Goal: Information Seeking & Learning: Learn about a topic

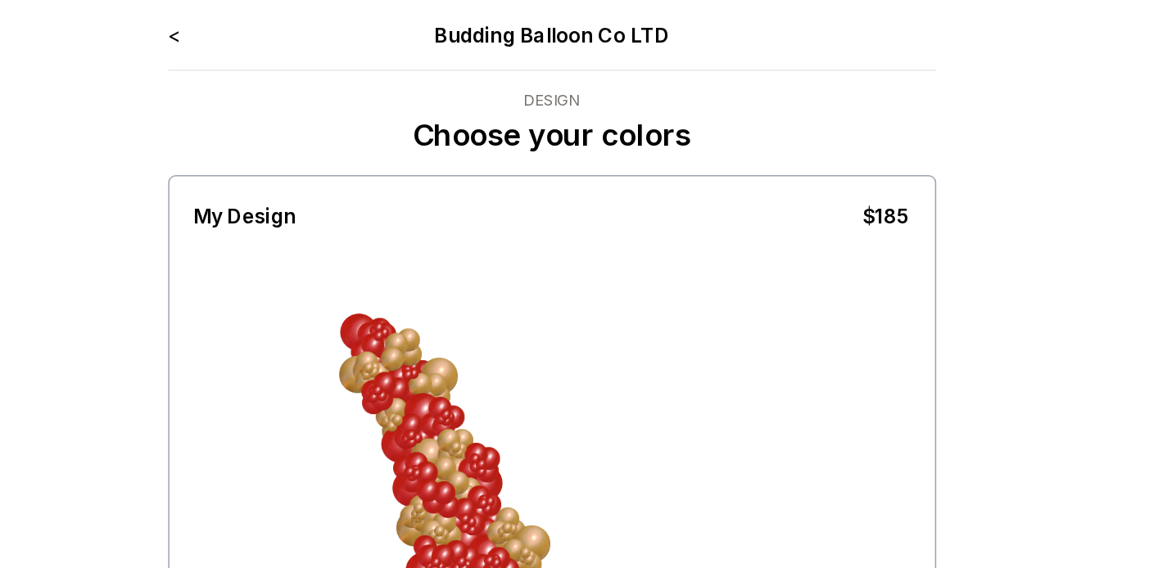
click at [324, 26] on link "<" at bounding box center [326, 23] width 8 height 16
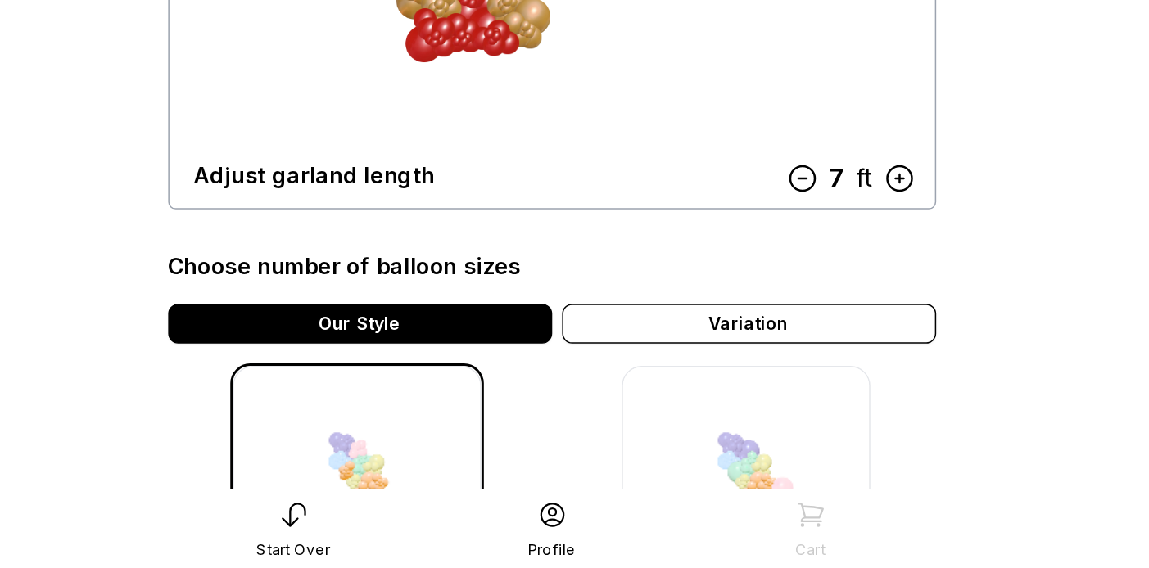
scroll to position [219, 0]
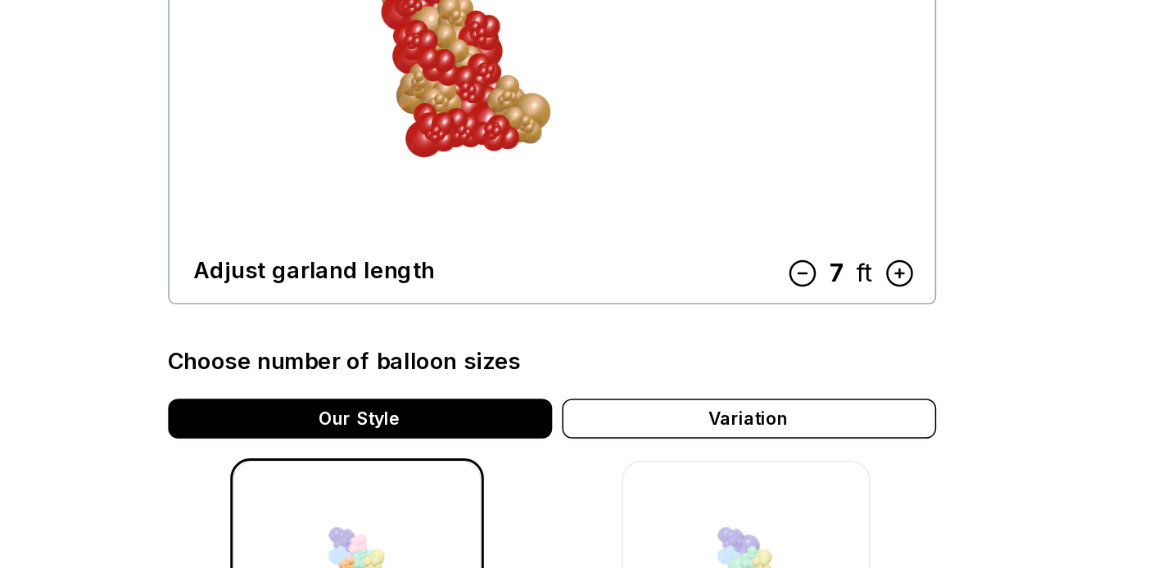
click at [739, 246] on icon at bounding box center [739, 246] width 21 height 21
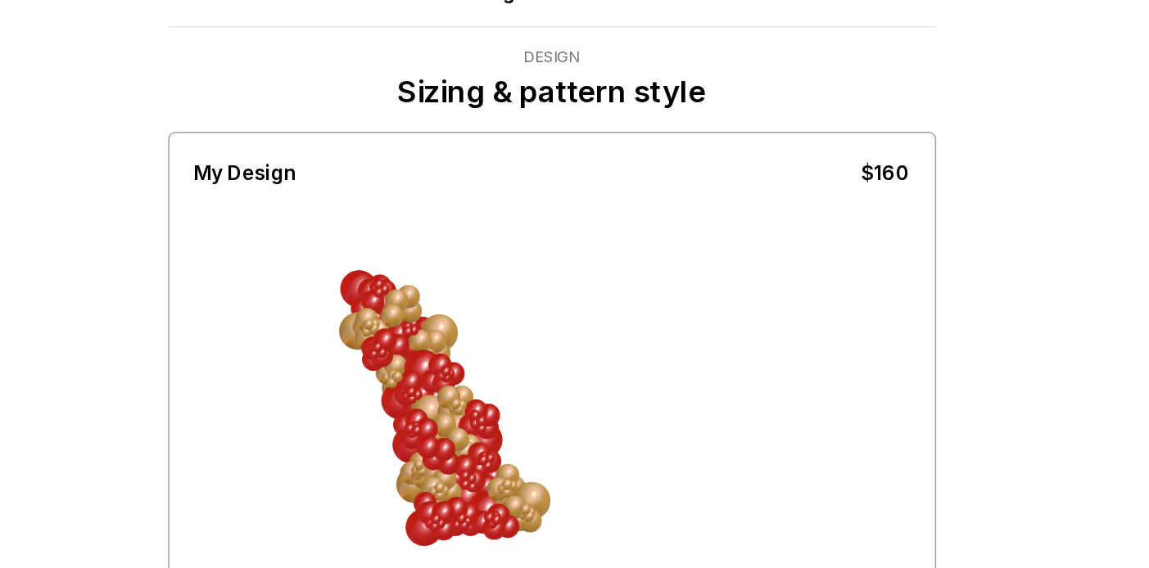
scroll to position [0, 0]
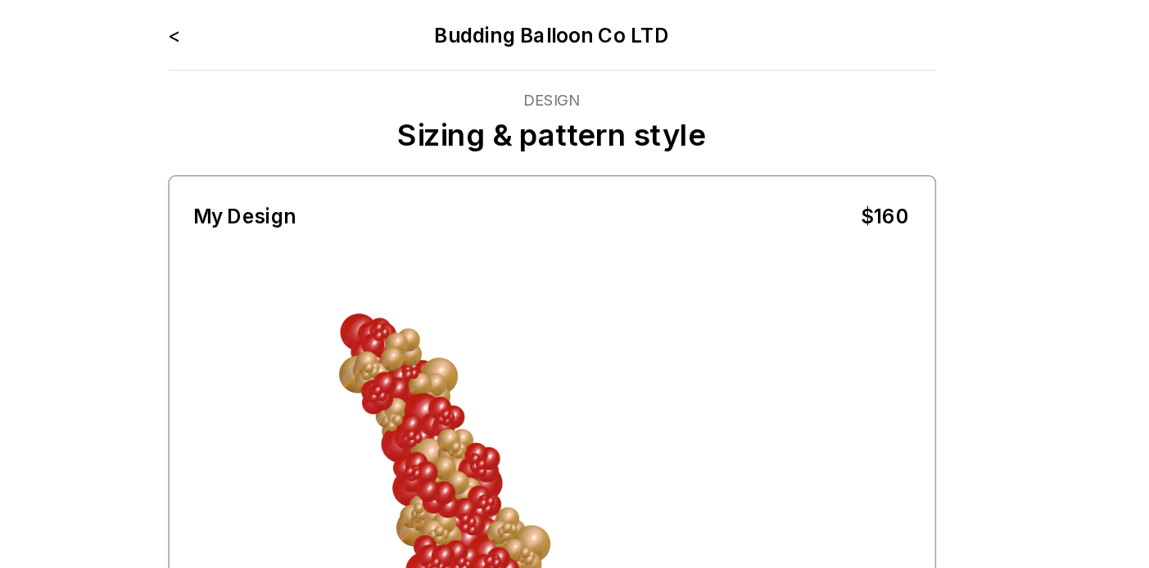
click at [327, 24] on link "<" at bounding box center [326, 23] width 8 height 16
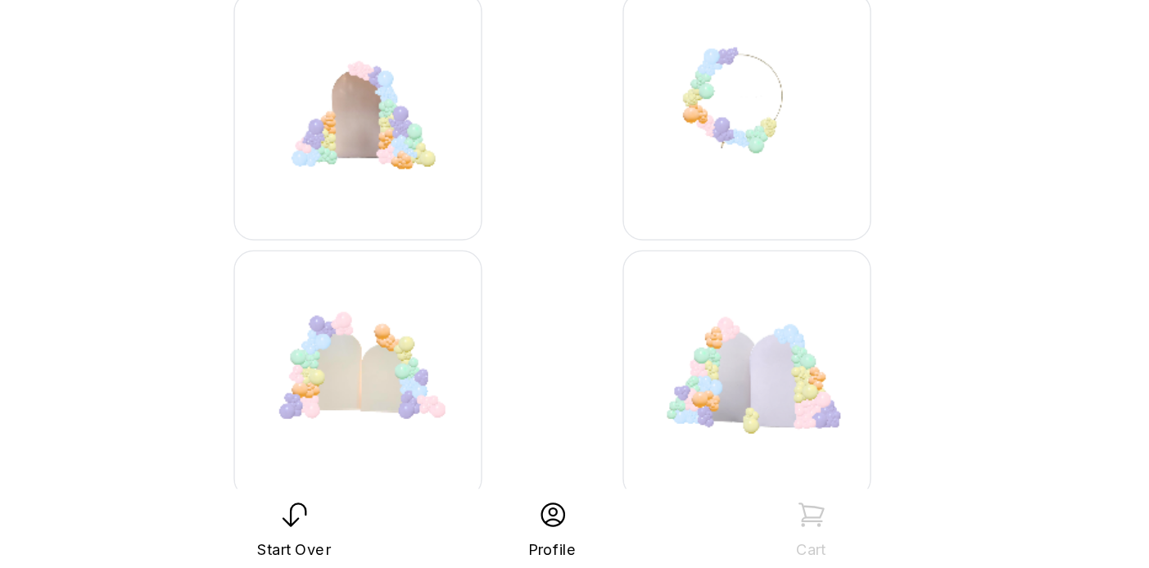
scroll to position [2050, 0]
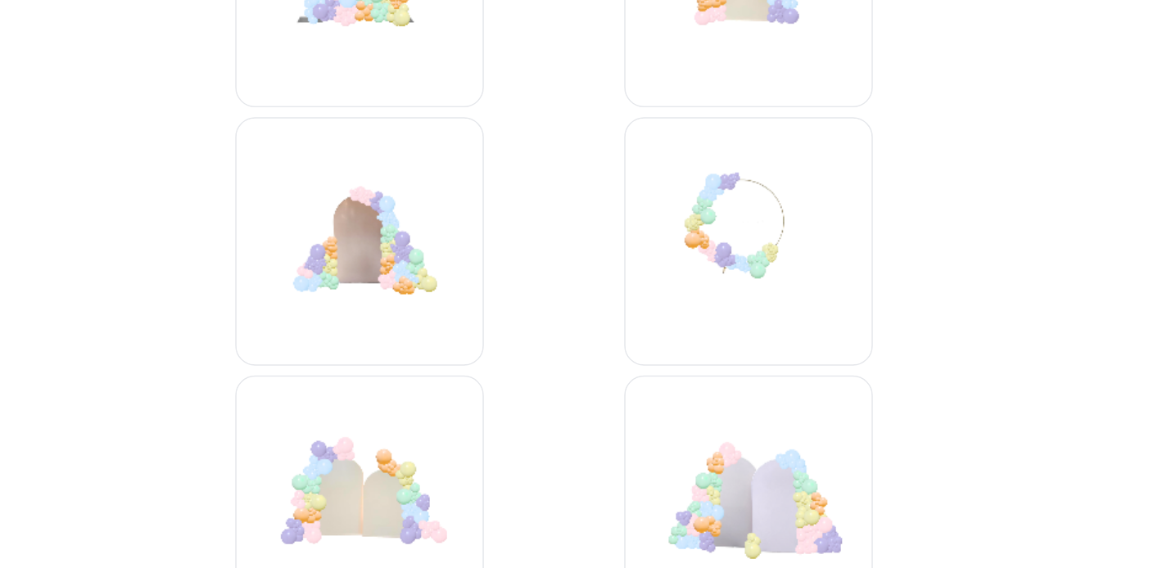
click at [721, 291] on img at bounding box center [703, 266] width 164 height 164
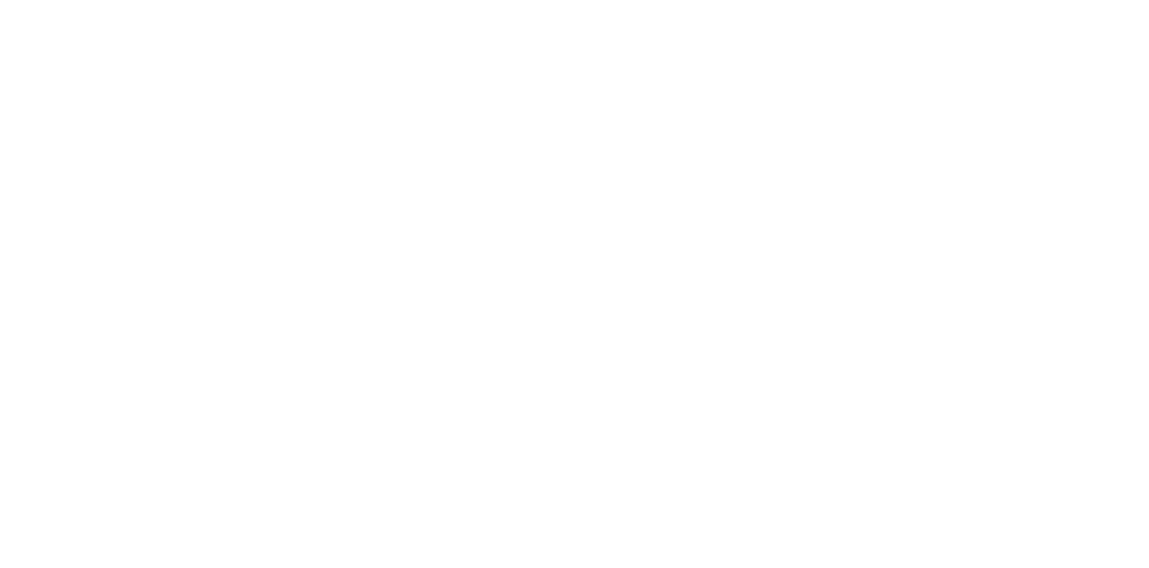
scroll to position [33, 0]
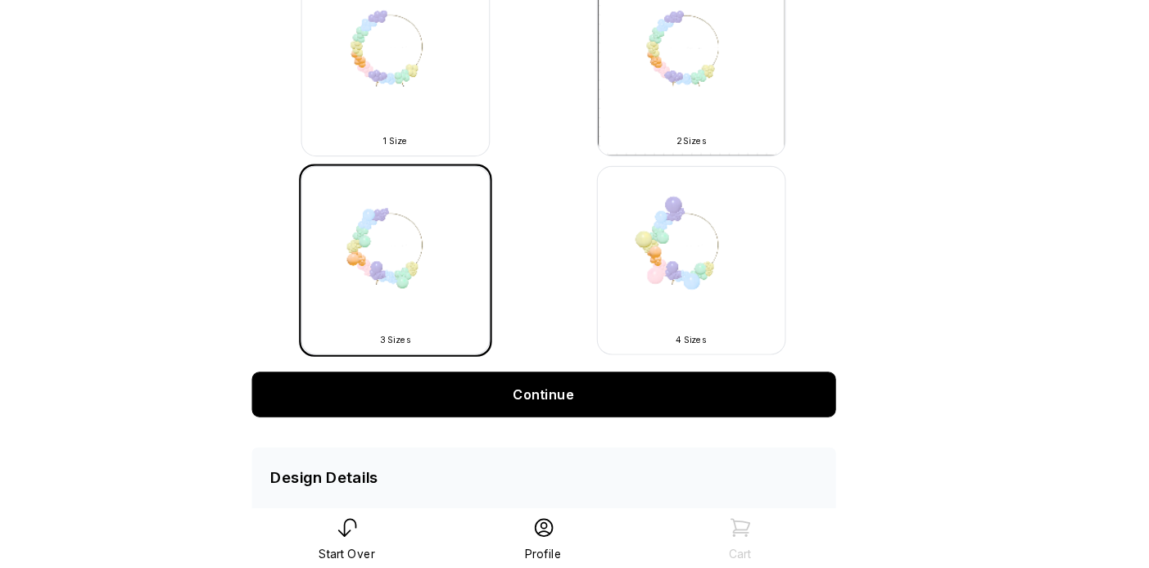
scroll to position [510, 0]
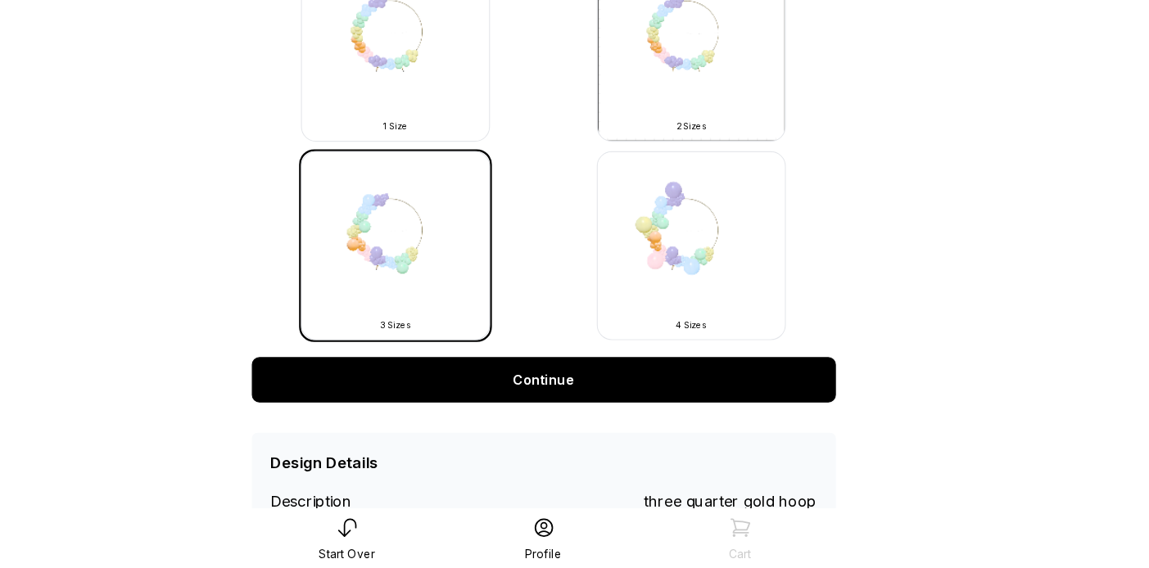
click at [676, 410] on link "Continue" at bounding box center [575, 404] width 506 height 39
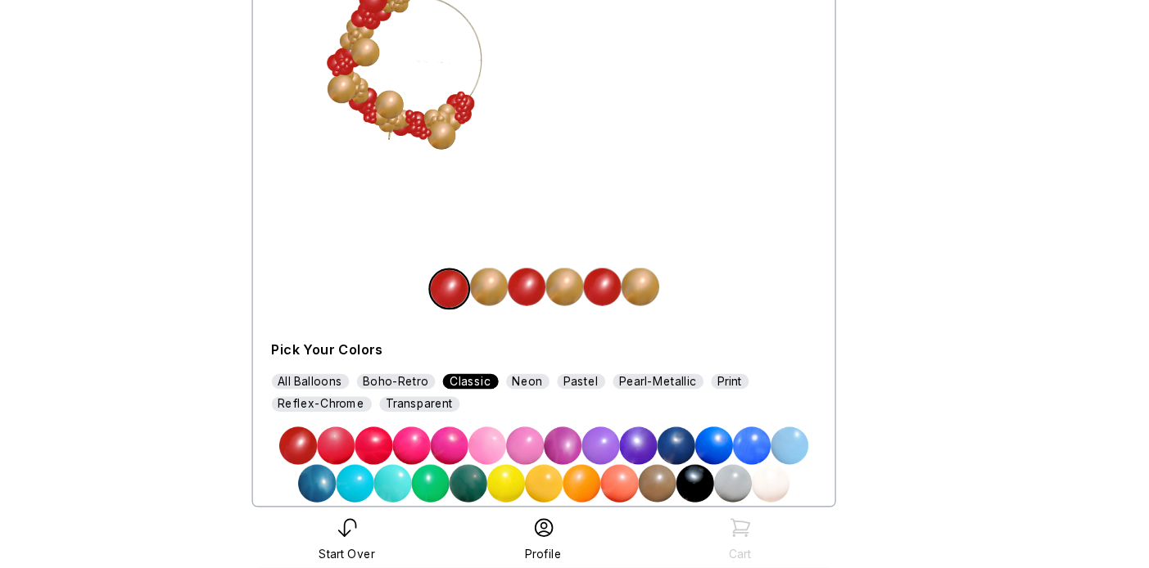
scroll to position [131, 0]
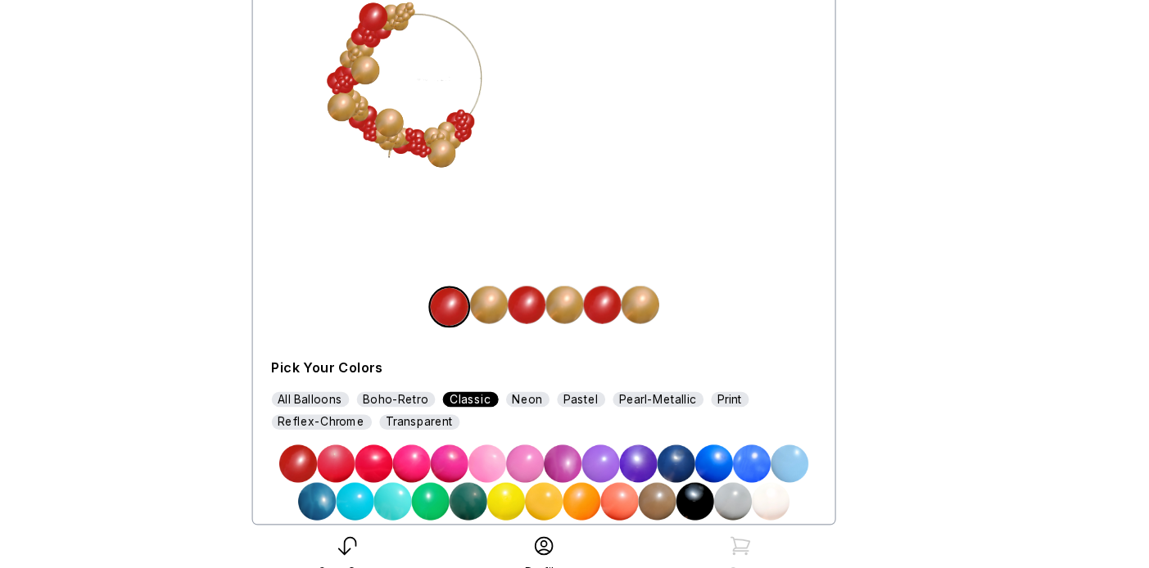
click at [457, 461] on img at bounding box center [460, 461] width 33 height 33
click at [595, 323] on img at bounding box center [592, 324] width 33 height 33
click at [464, 456] on img at bounding box center [460, 461] width 33 height 33
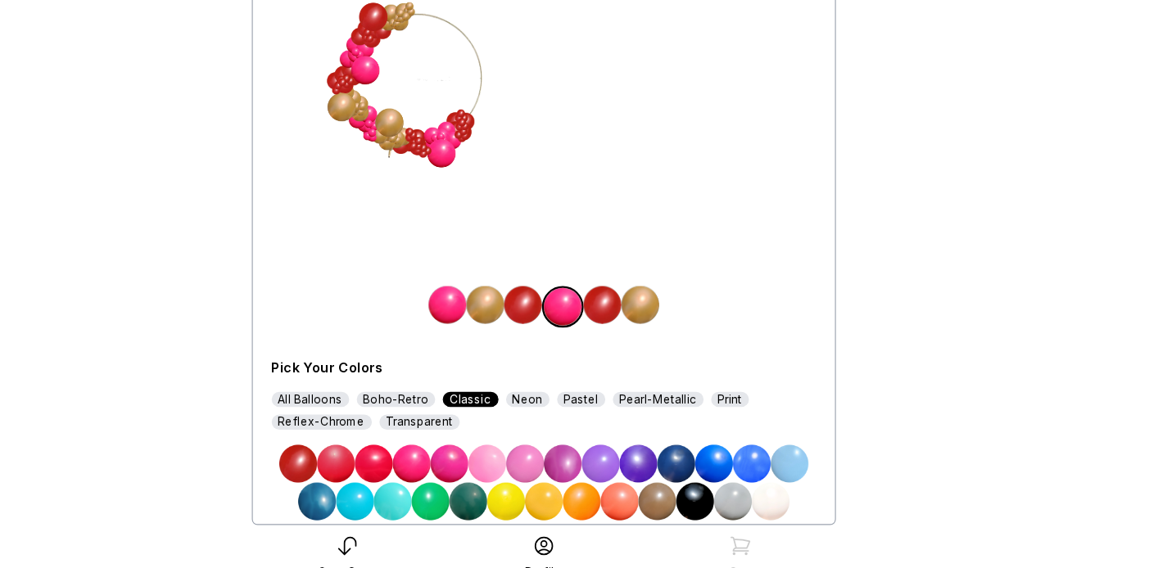
click at [558, 317] on img at bounding box center [556, 324] width 33 height 33
click at [558, 461] on img at bounding box center [558, 461] width 33 height 33
click at [619, 326] on img at bounding box center [625, 324] width 33 height 33
click at [556, 453] on img at bounding box center [558, 461] width 33 height 33
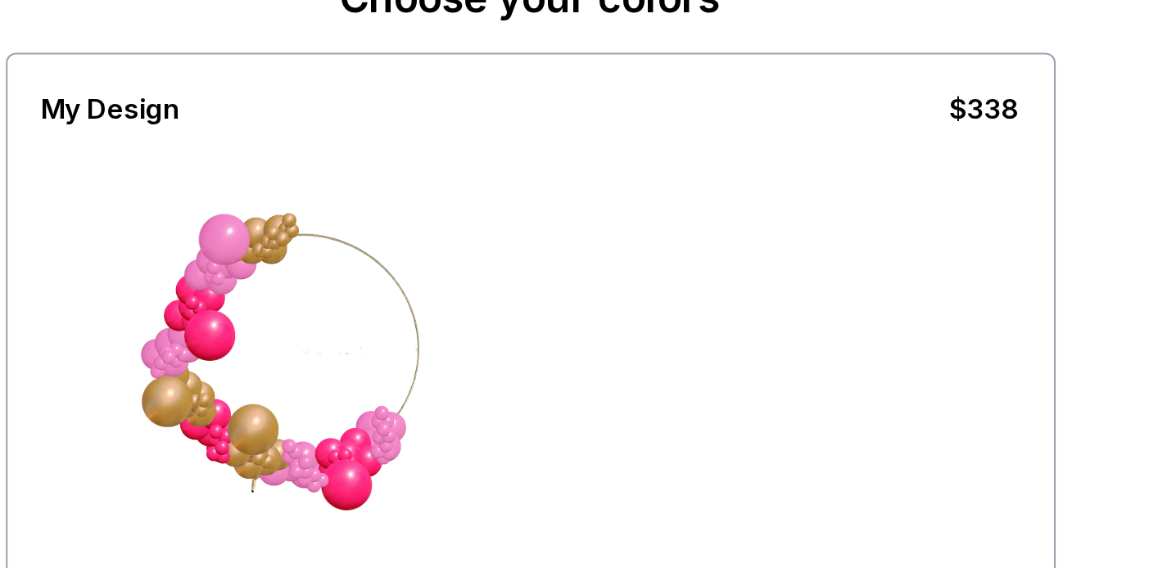
scroll to position [0, 0]
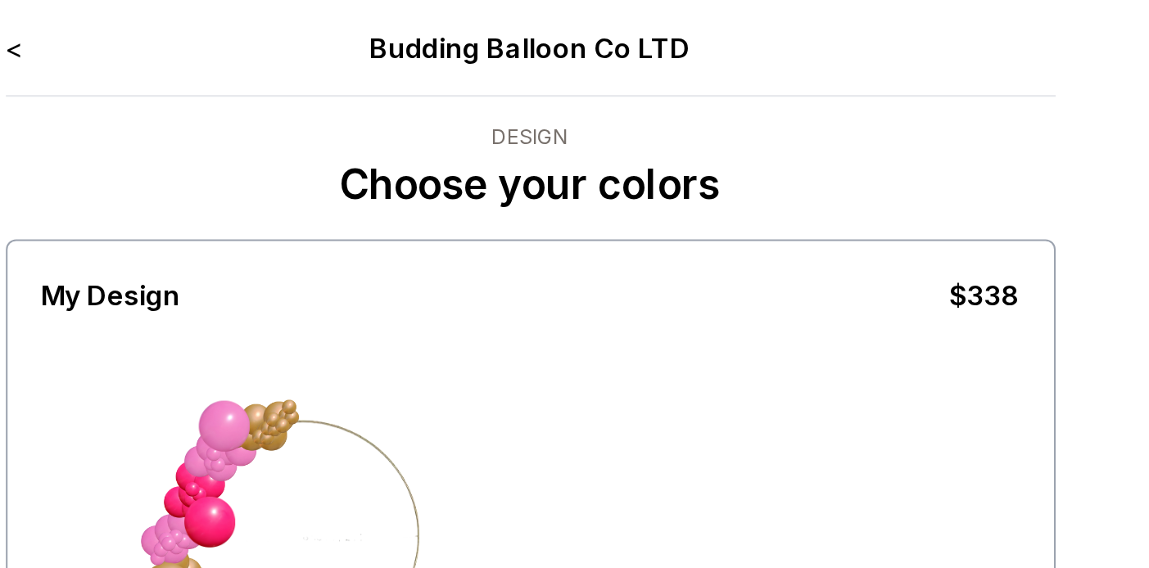
click at [325, 25] on link "<" at bounding box center [326, 23] width 8 height 16
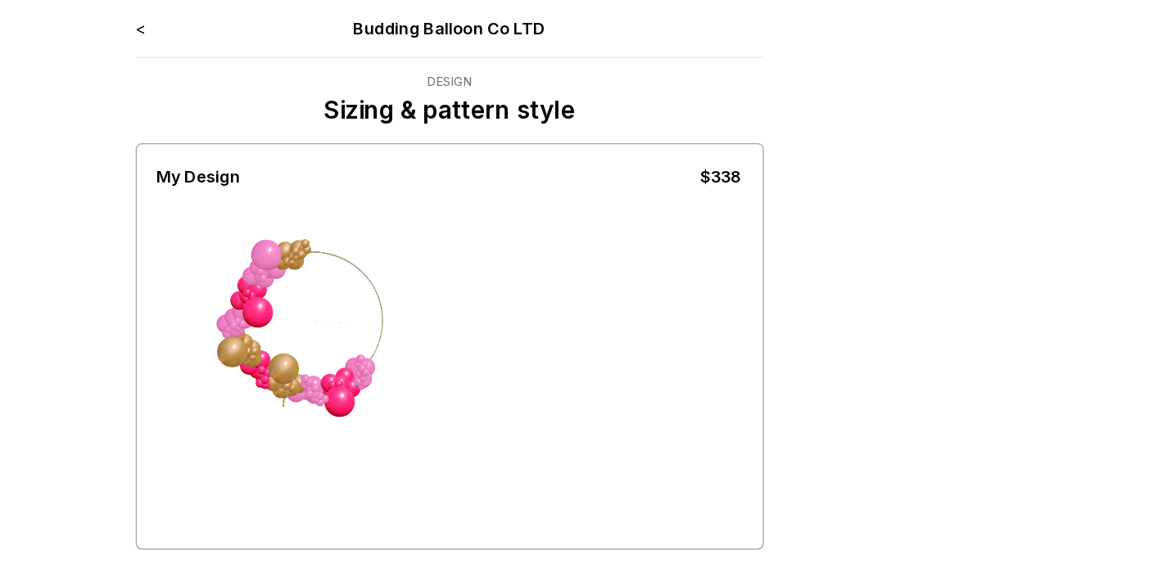
click at [327, 20] on link "<" at bounding box center [326, 23] width 8 height 16
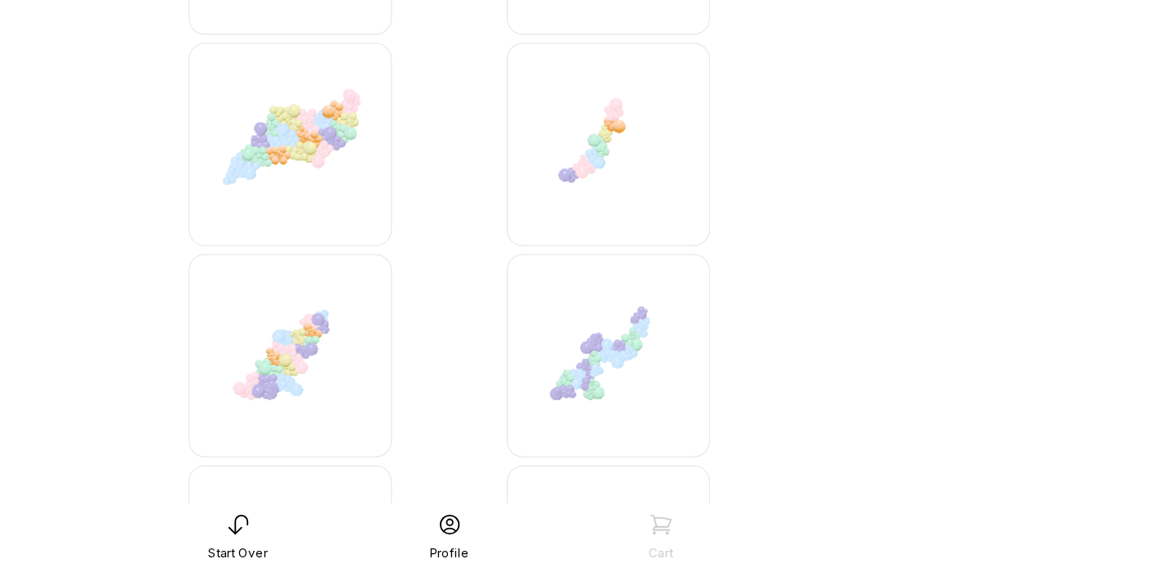
scroll to position [3876, 0]
click at [687, 373] on img at bounding box center [703, 396] width 164 height 164
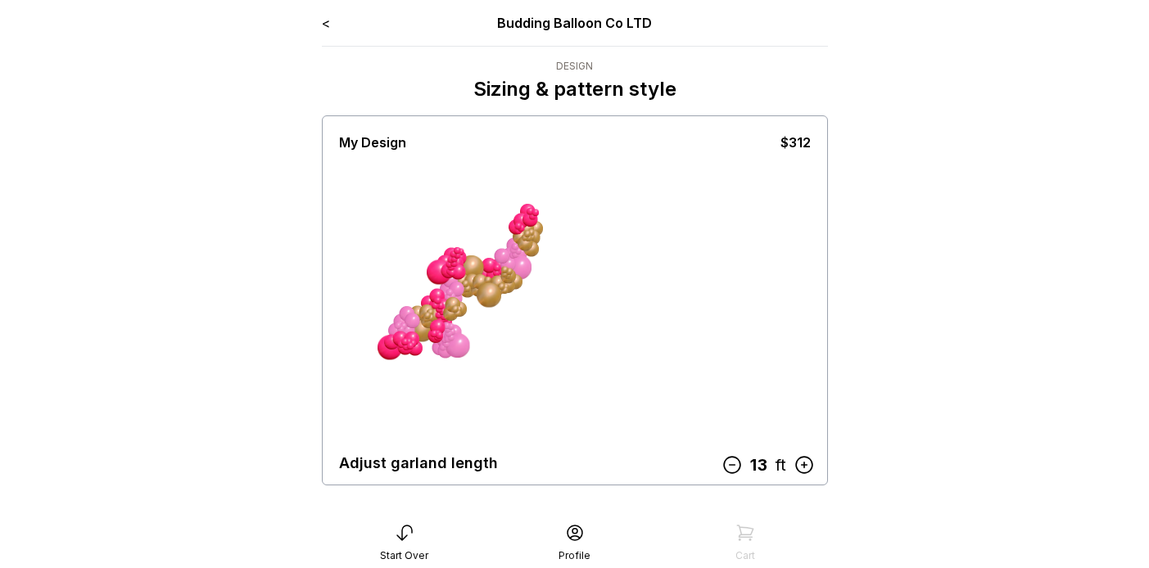
click at [320, 21] on div "< Budding Balloon Co LTD Design Sizing & pattern style My Design $312 Adjust ga…" at bounding box center [575, 490] width 532 height 980
click at [326, 23] on link "<" at bounding box center [326, 23] width 8 height 16
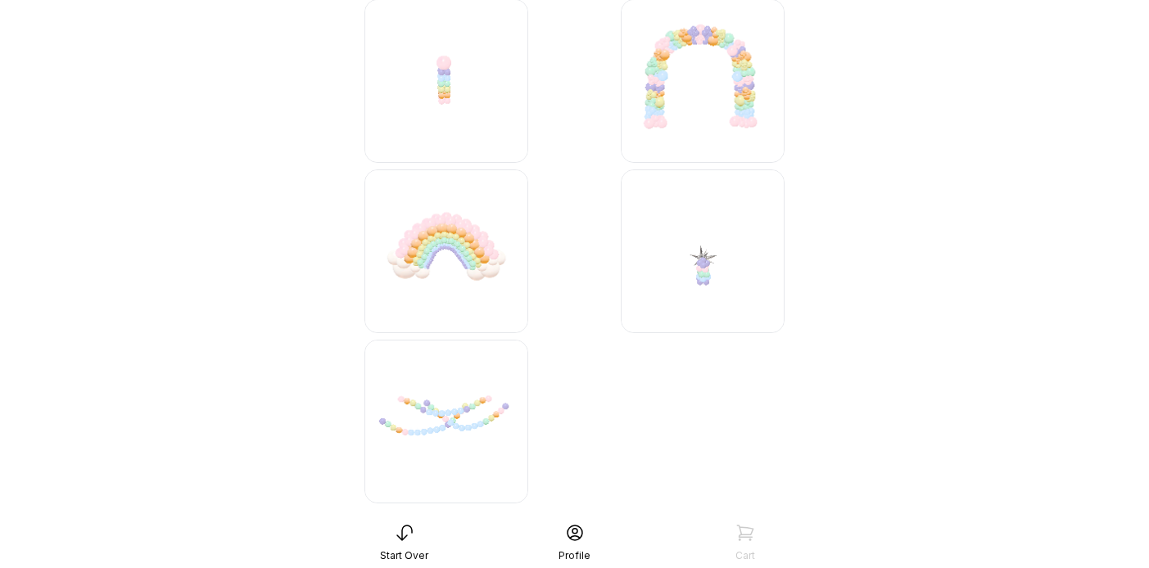
scroll to position [6661, 0]
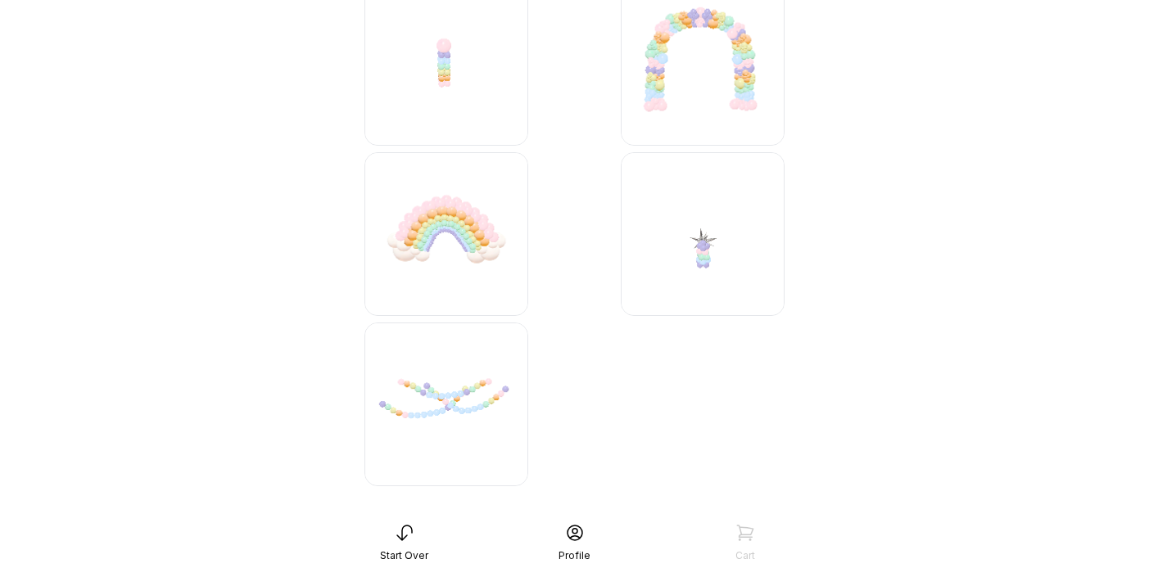
click at [467, 359] on img at bounding box center [446, 405] width 164 height 164
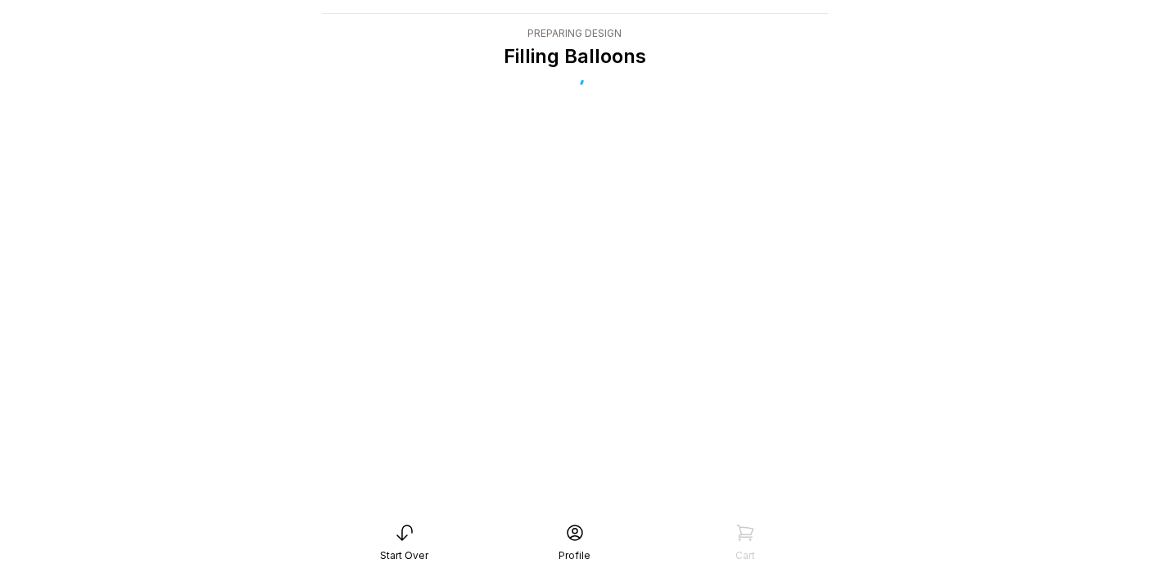
scroll to position [33, 0]
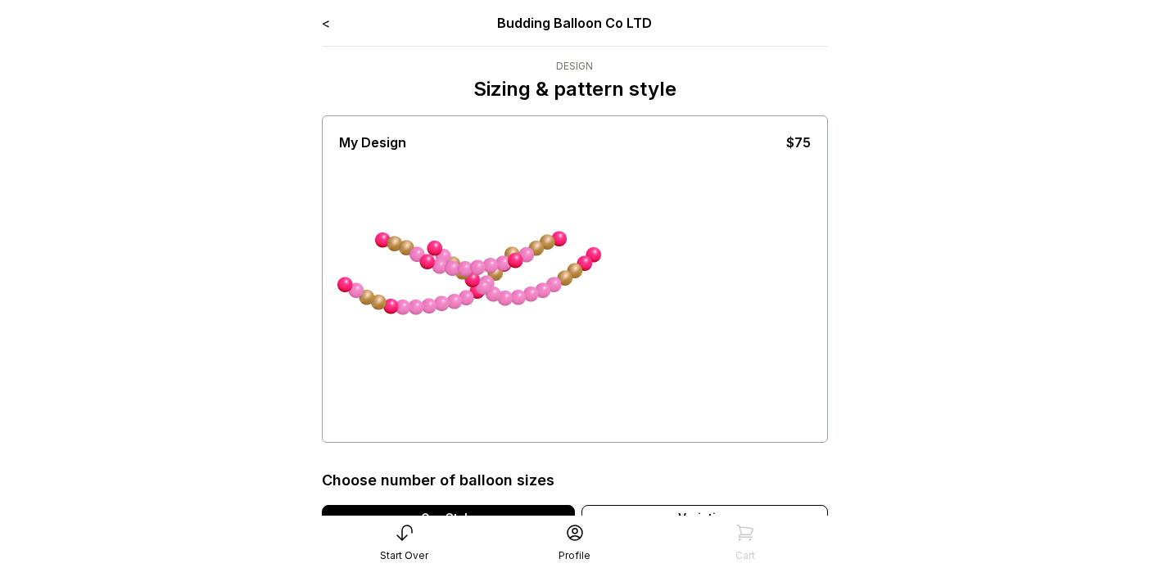
click at [323, 22] on link "<" at bounding box center [326, 23] width 8 height 16
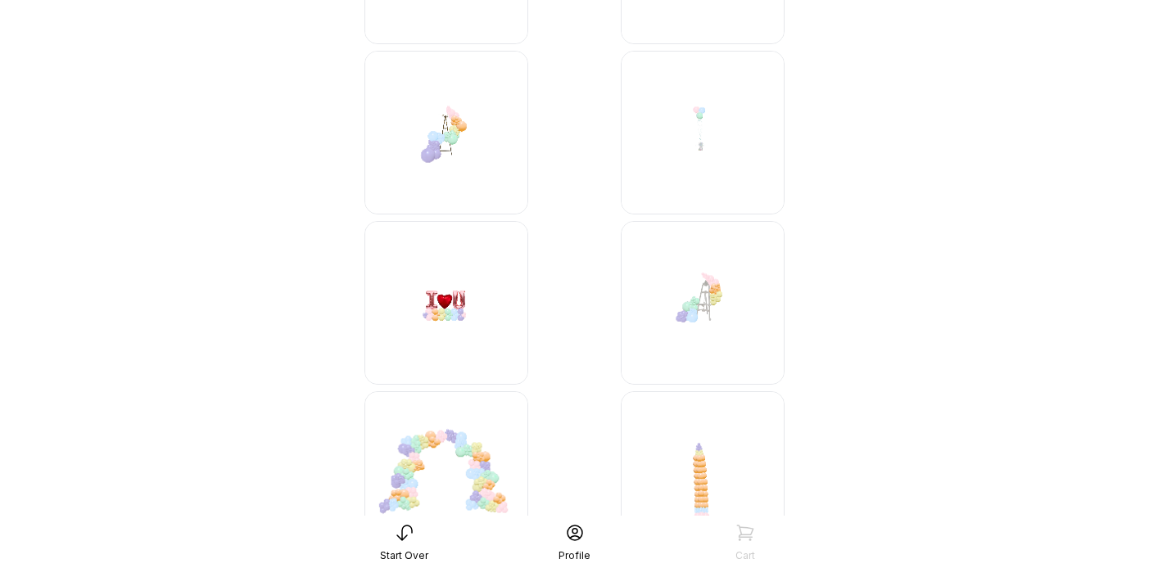
scroll to position [5716, 0]
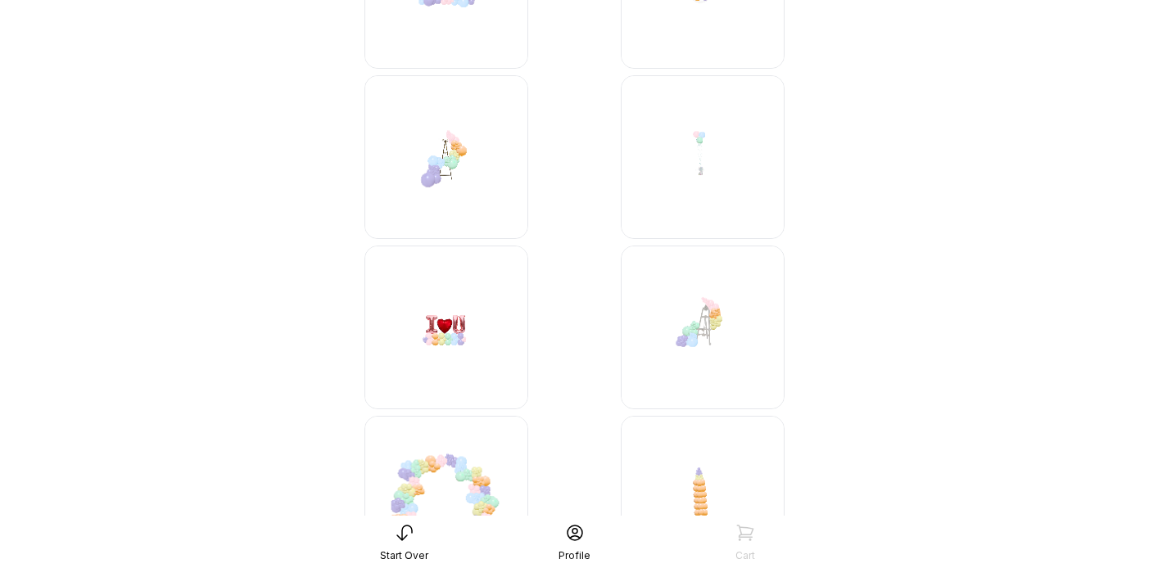
click at [504, 144] on img at bounding box center [446, 157] width 164 height 164
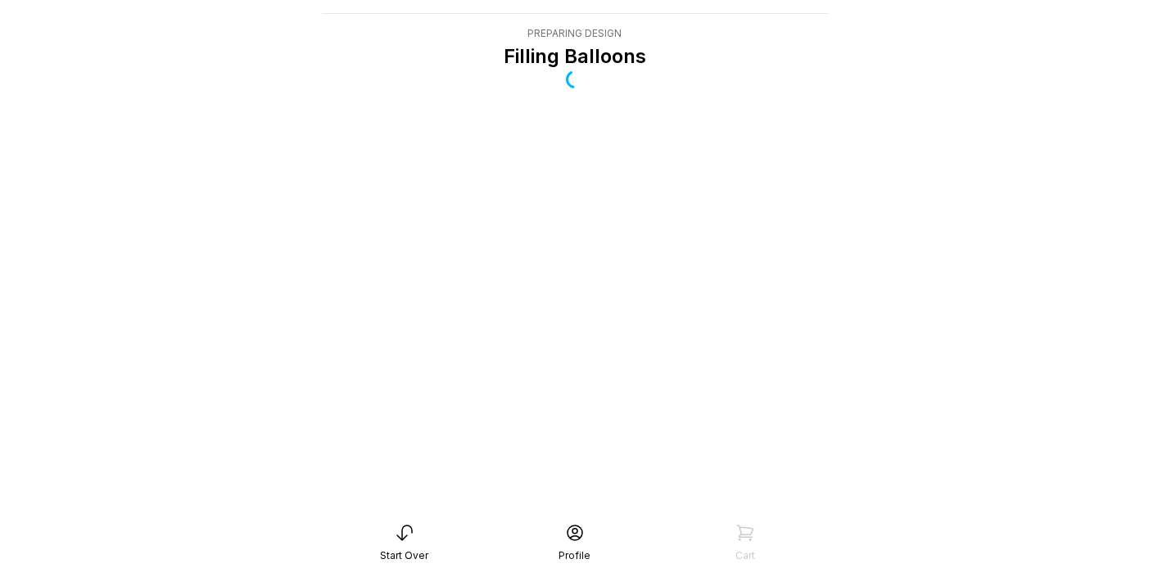
scroll to position [33, 0]
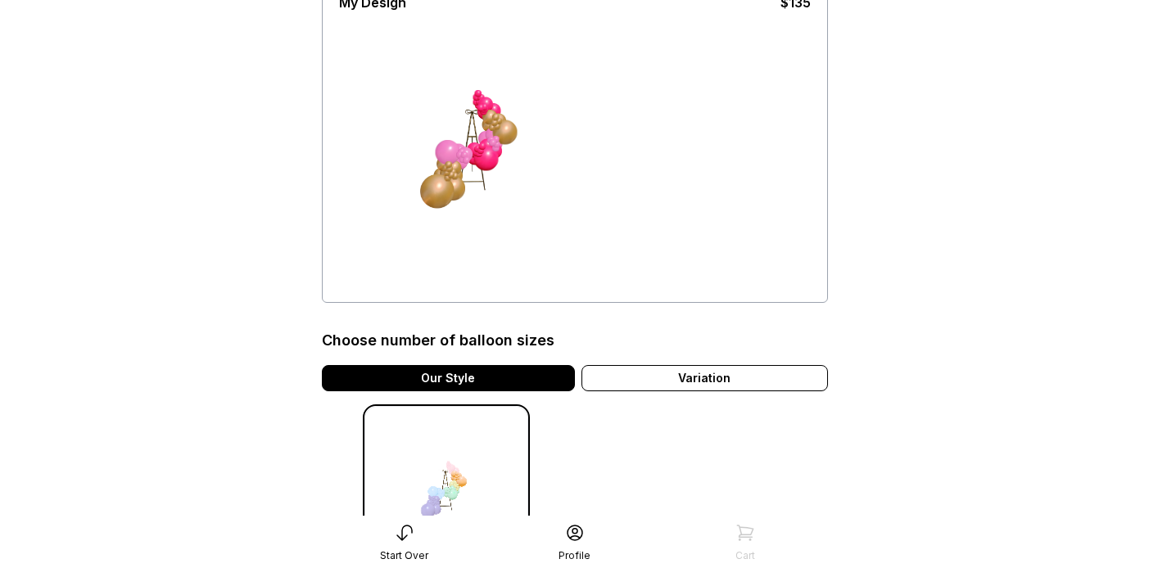
scroll to position [142, 0]
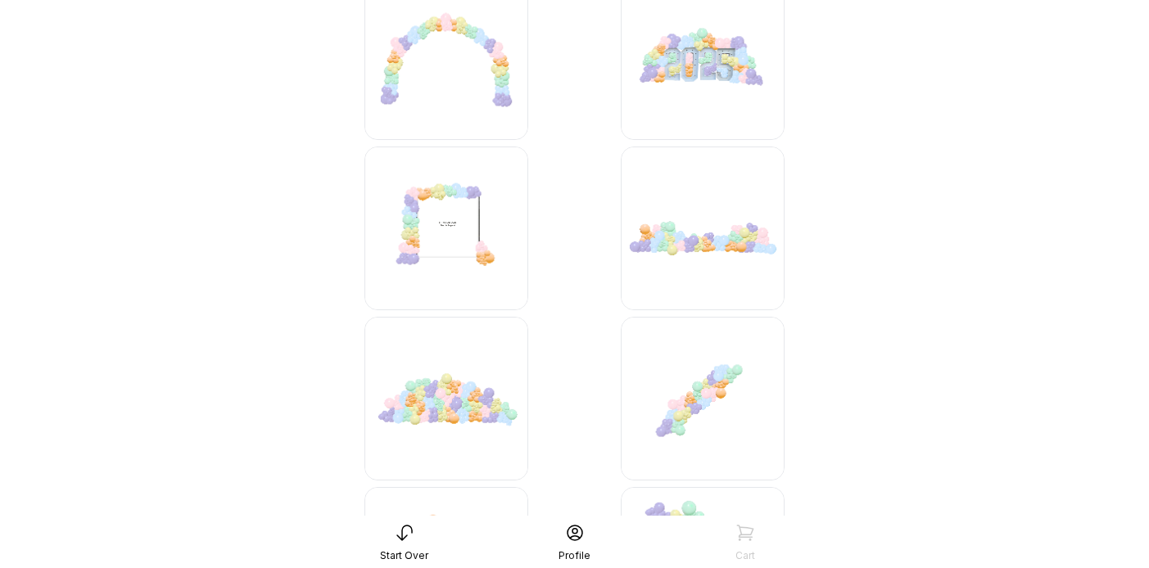
scroll to position [3028, 0]
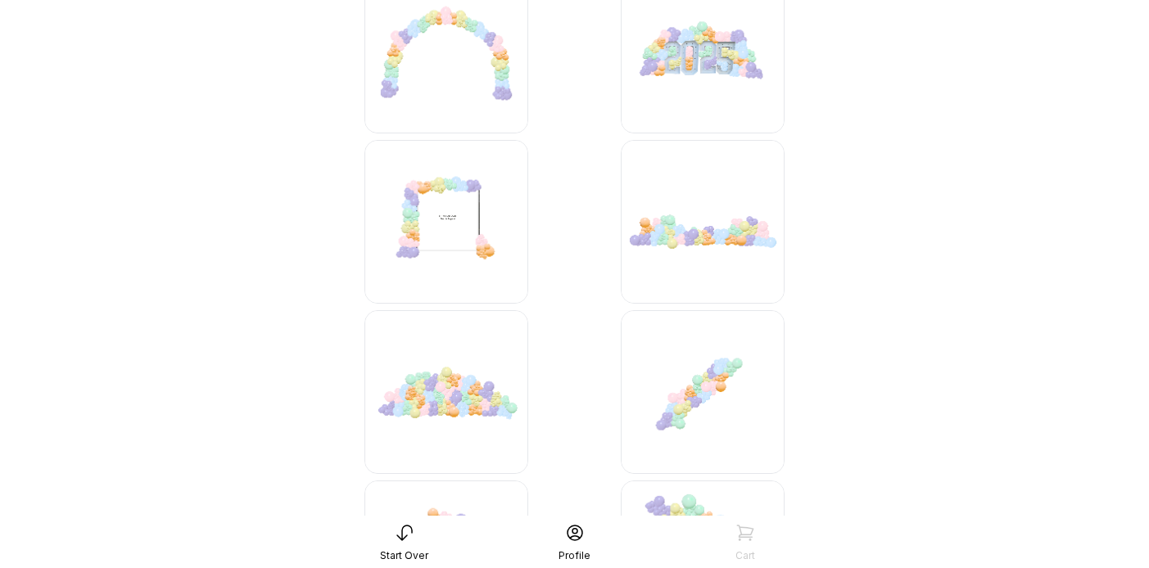
click at [649, 80] on img at bounding box center [703, 52] width 164 height 164
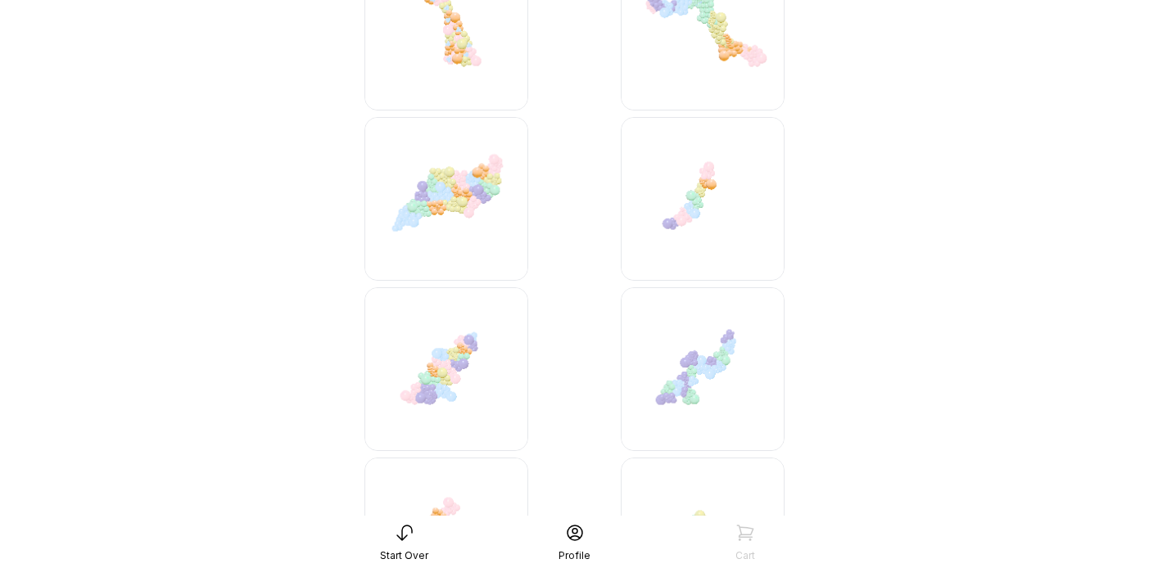
scroll to position [3921, 0]
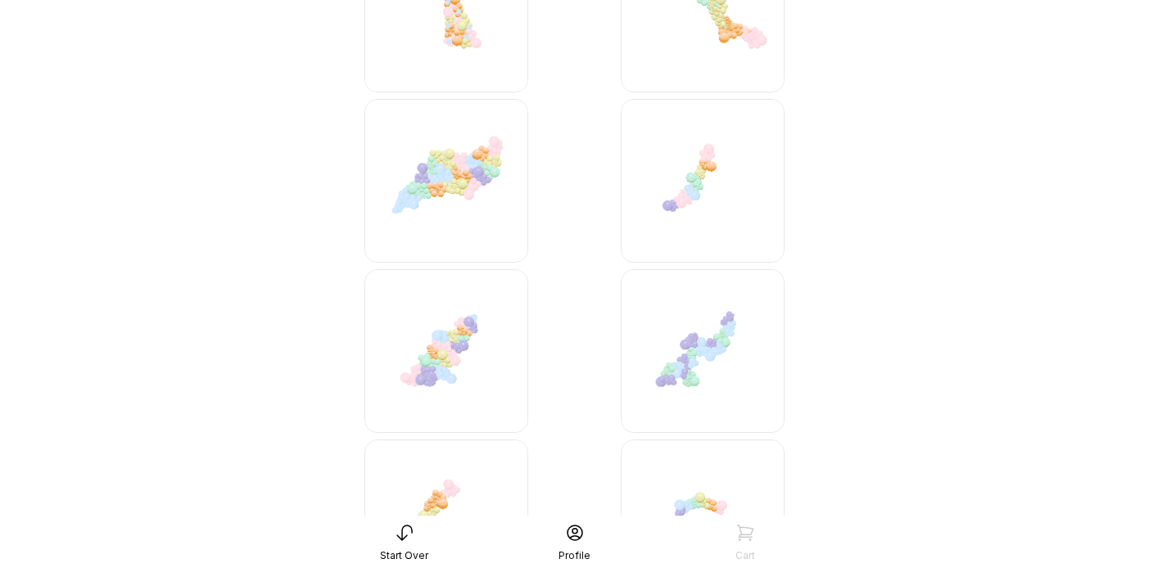
click at [723, 222] on img at bounding box center [703, 181] width 164 height 164
